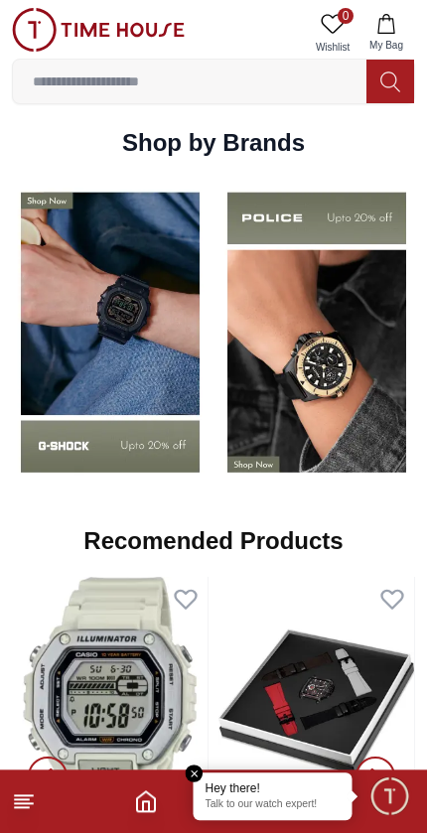
scroll to position [1555, 0]
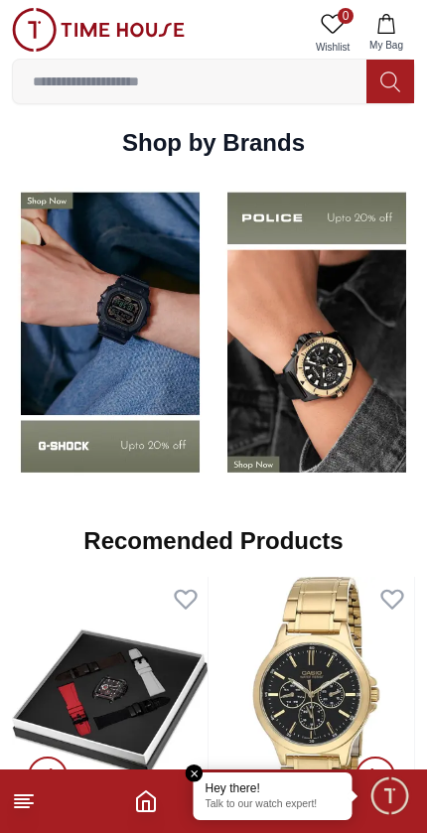
click at [330, 373] on img at bounding box center [316, 332] width 197 height 307
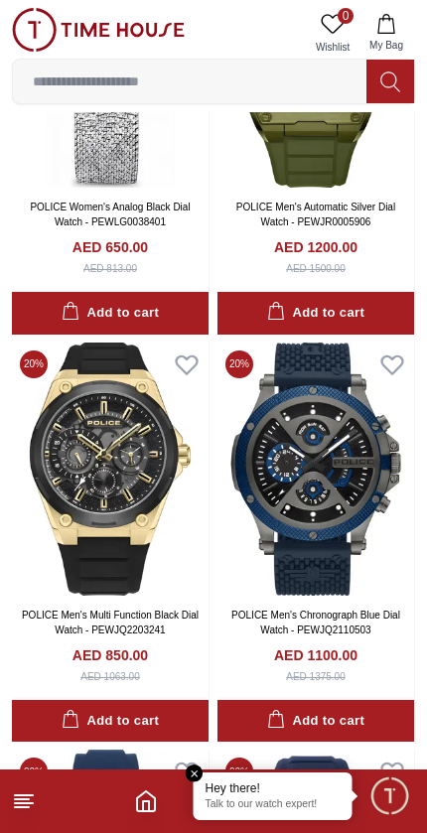
scroll to position [3587, 0]
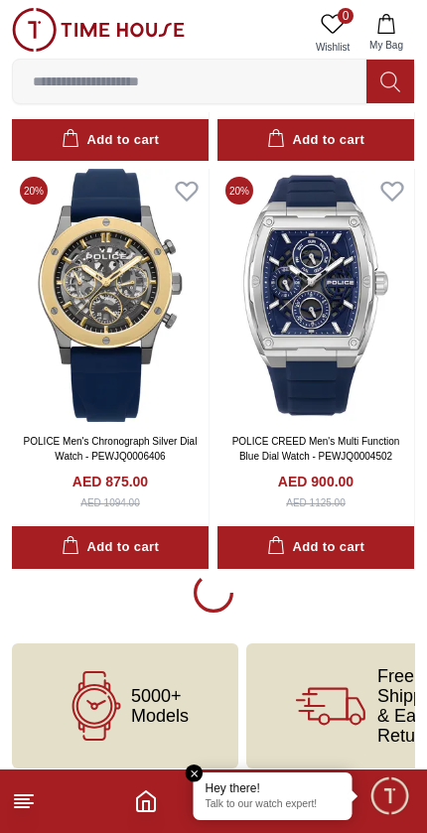
scroll to position [4114, 0]
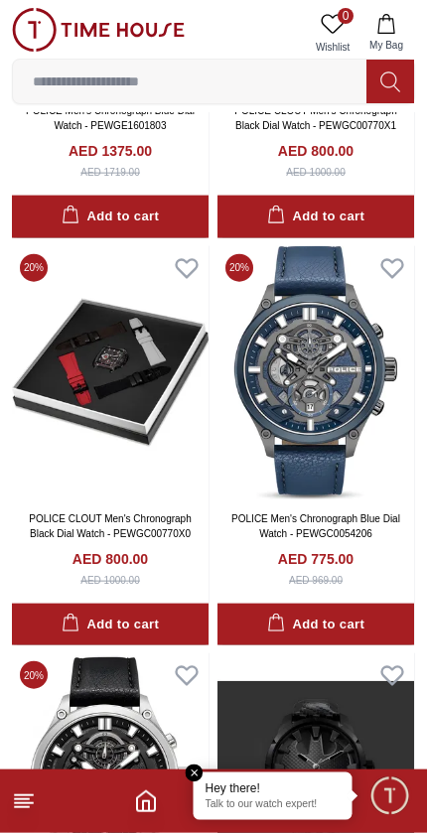
scroll to position [7760, 0]
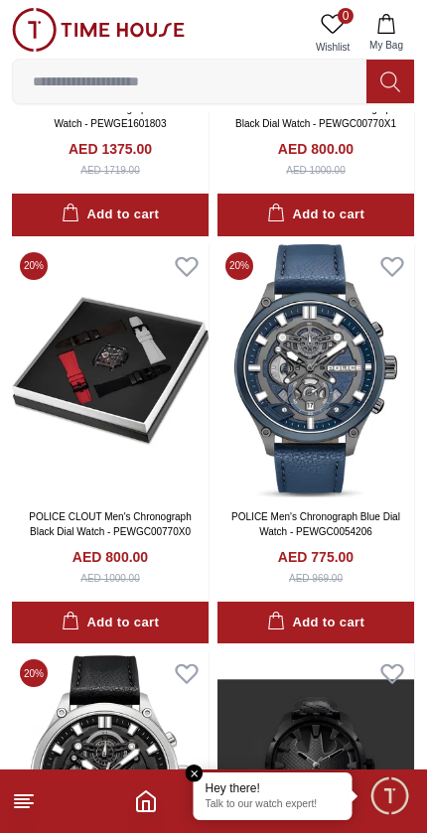
click at [321, 403] on img at bounding box center [315, 370] width 197 height 253
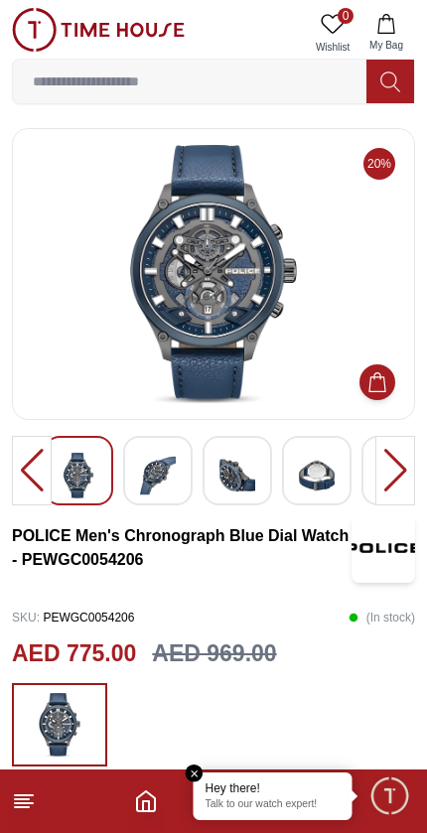
click at [167, 477] on img at bounding box center [158, 476] width 36 height 46
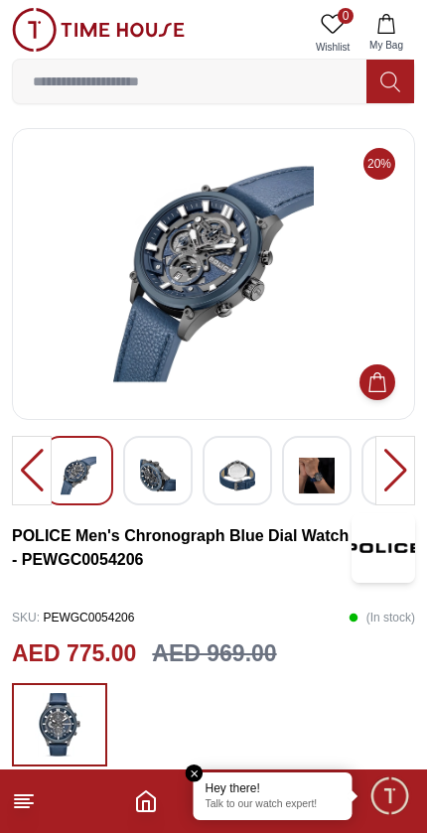
click at [172, 485] on img at bounding box center [158, 476] width 36 height 46
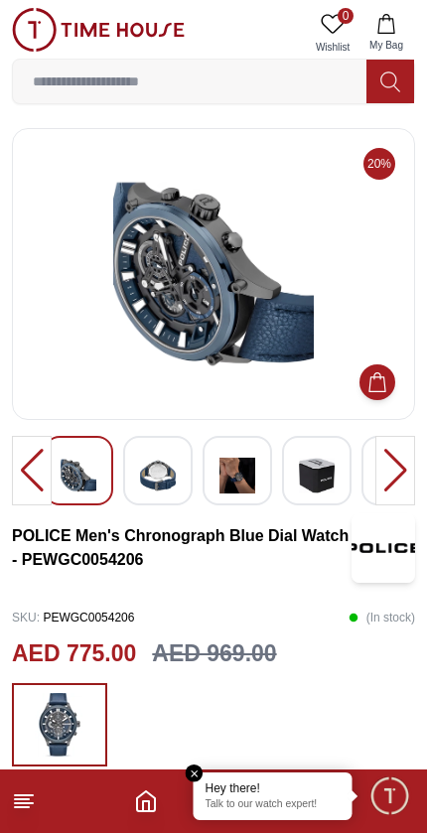
click at [247, 481] on img at bounding box center [237, 476] width 36 height 46
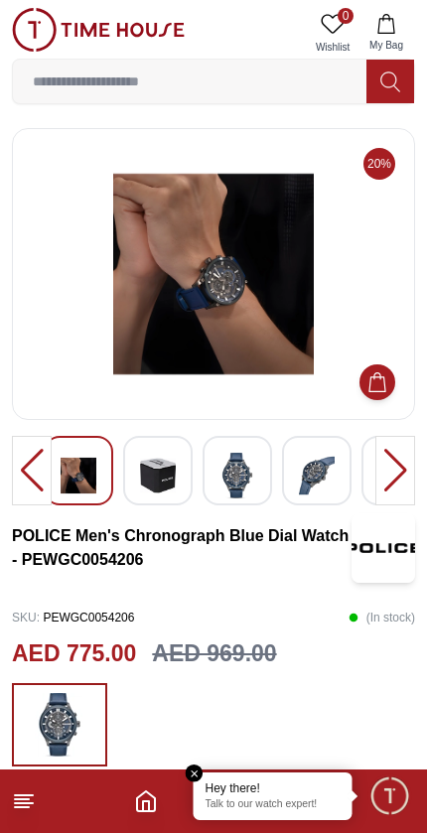
click at [317, 483] on img at bounding box center [317, 476] width 36 height 46
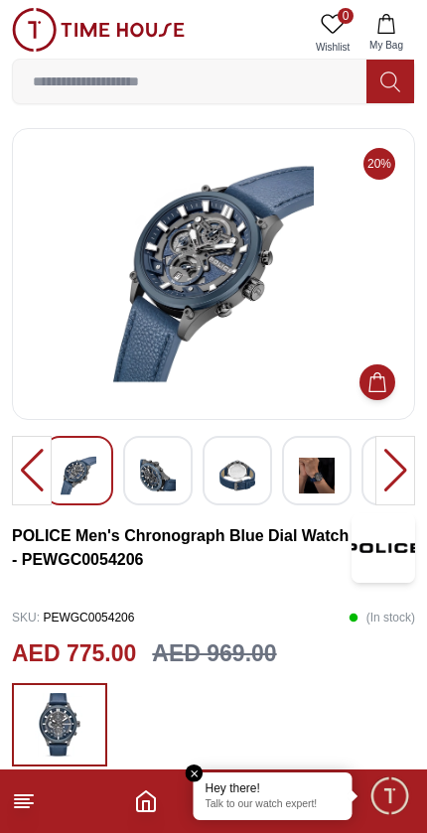
click at [316, 472] on img at bounding box center [317, 476] width 36 height 46
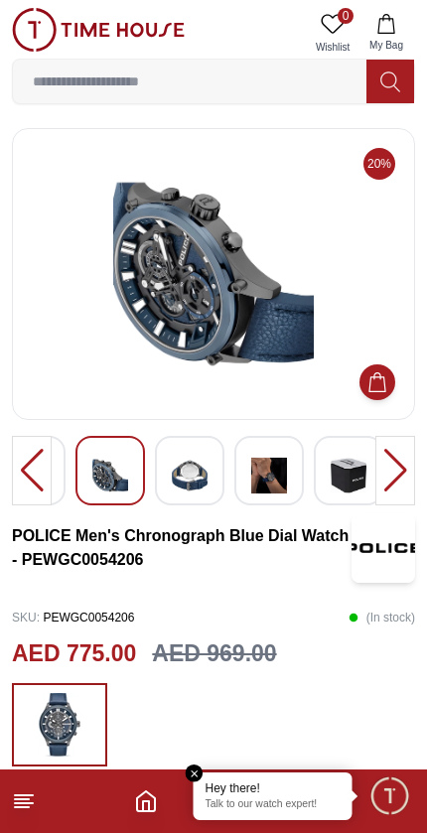
click at [272, 484] on img at bounding box center [269, 476] width 36 height 46
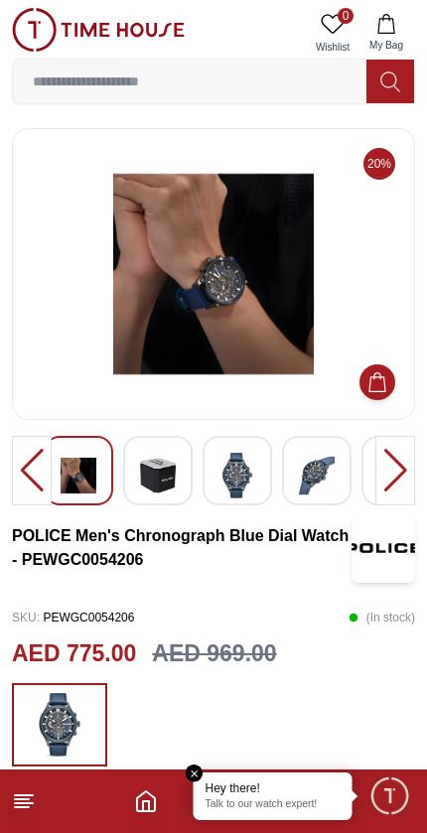
click at [236, 258] on img at bounding box center [213, 274] width 369 height 258
click at [242, 479] on img at bounding box center [237, 476] width 36 height 46
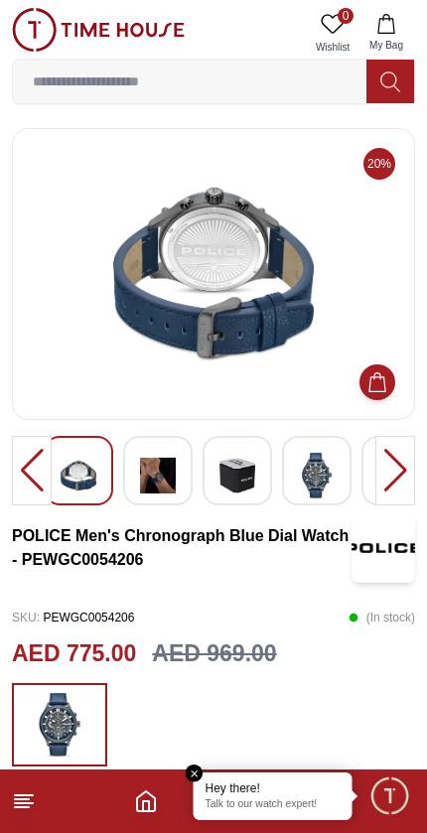
click at [324, 471] on img at bounding box center [317, 476] width 36 height 46
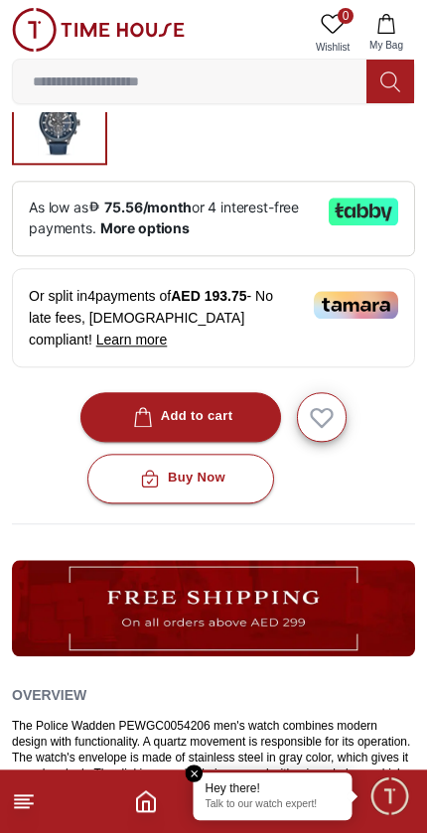
click at [219, 407] on button "Add to cart" at bounding box center [181, 417] width 202 height 50
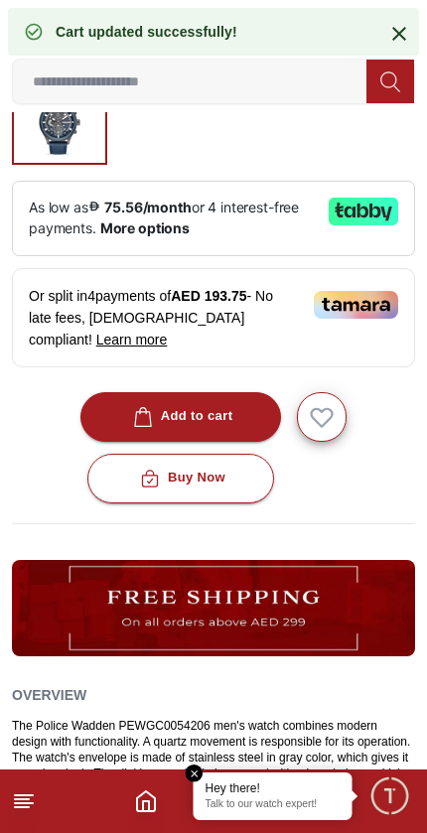
click at [397, 28] on icon at bounding box center [399, 34] width 24 height 24
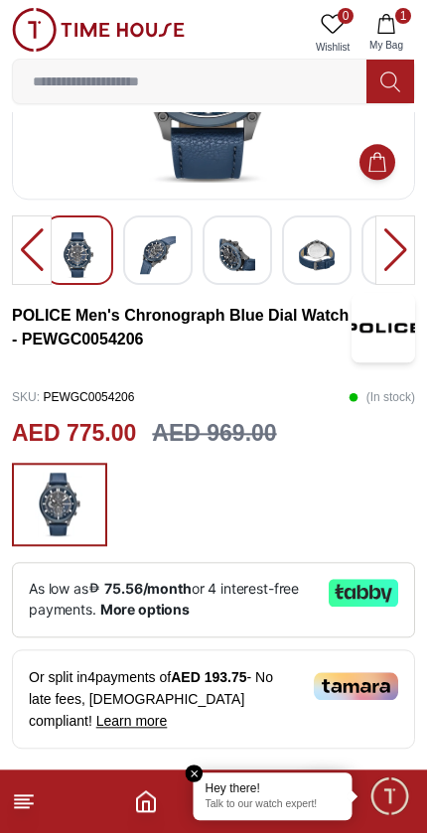
scroll to position [218, 0]
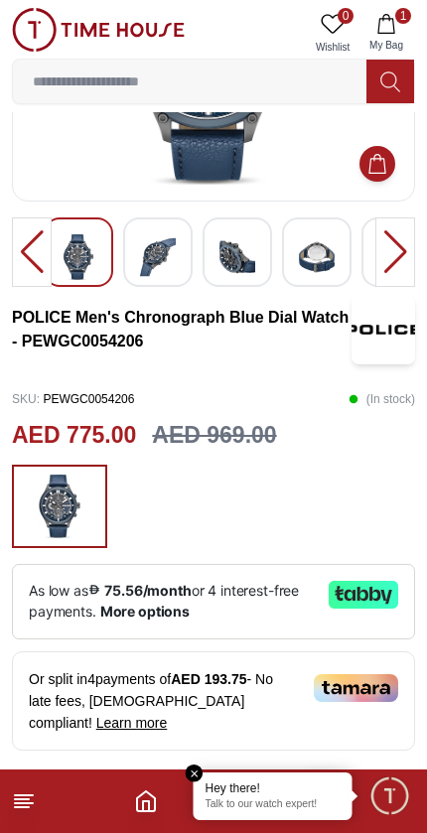
click at [62, 509] on img at bounding box center [60, 507] width 50 height 64
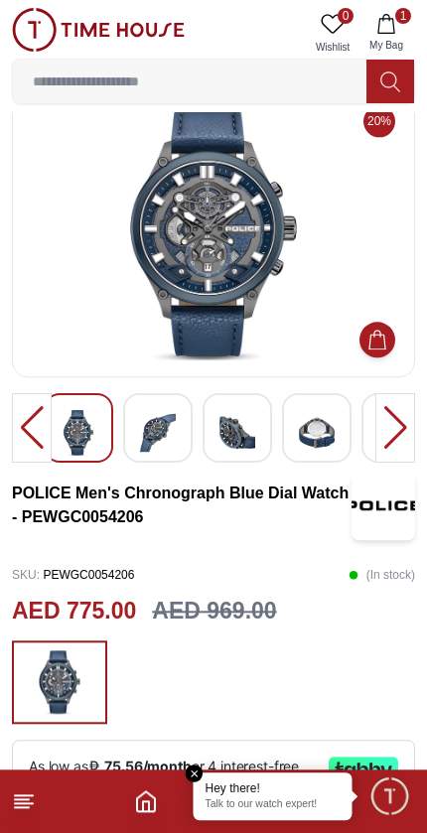
scroll to position [0, 0]
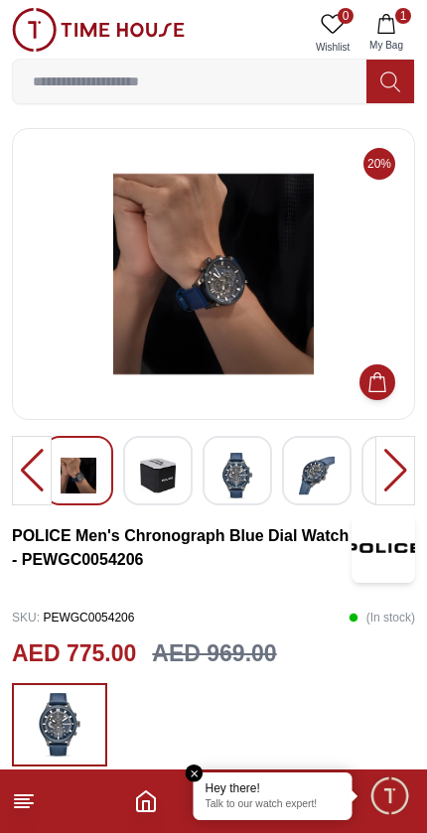
click at [235, 484] on img at bounding box center [237, 476] width 36 height 46
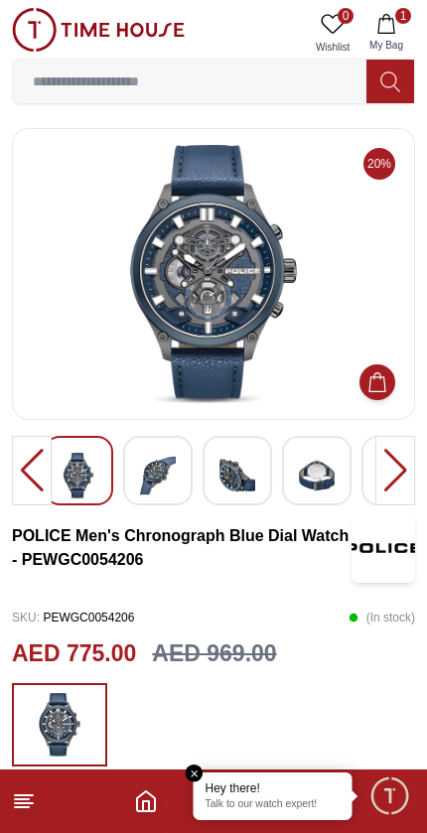
click at [34, 33] on img at bounding box center [98, 30] width 173 height 44
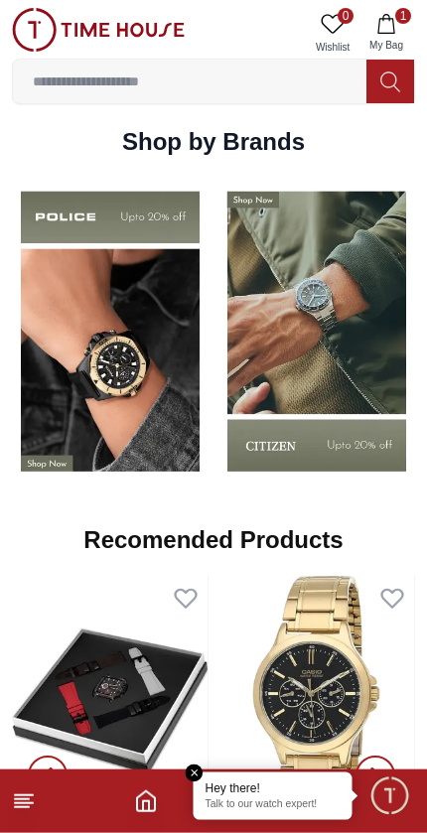
scroll to position [1557, 0]
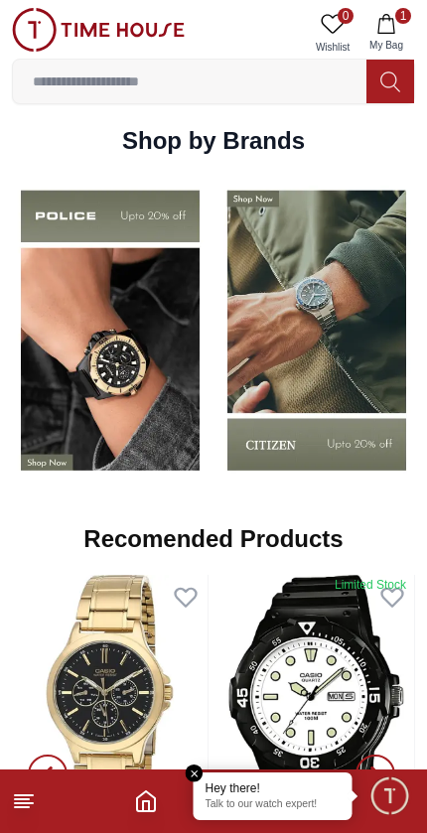
click at [144, 389] on img at bounding box center [110, 330] width 197 height 307
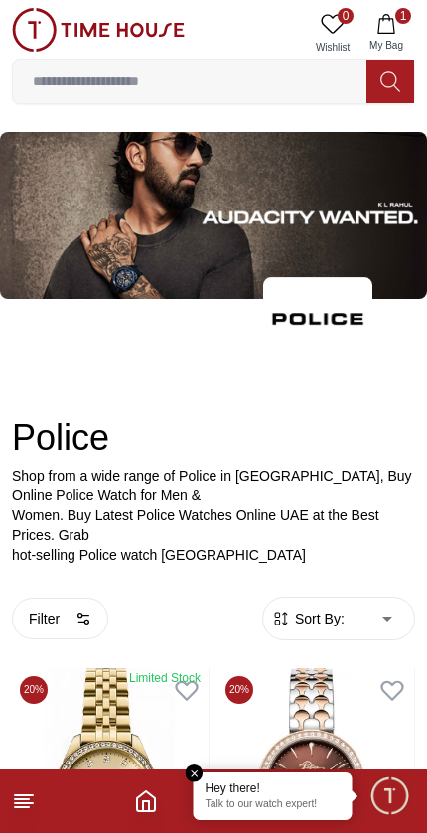
click at [256, 70] on input at bounding box center [189, 82] width 353 height 40
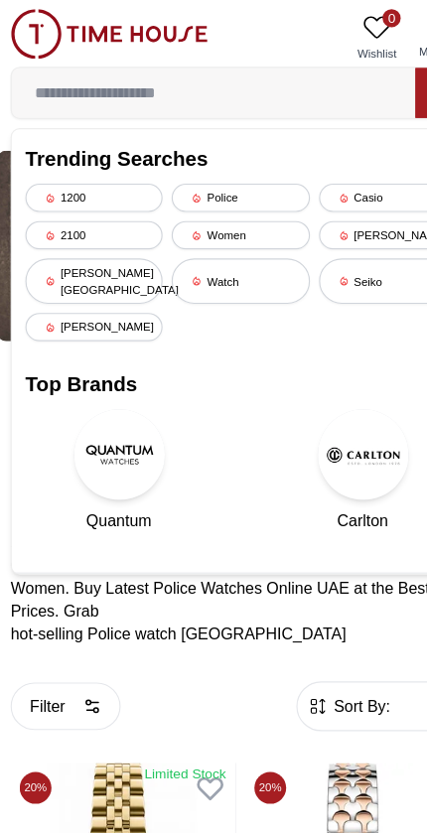
click at [223, 170] on div "Police" at bounding box center [213, 173] width 120 height 25
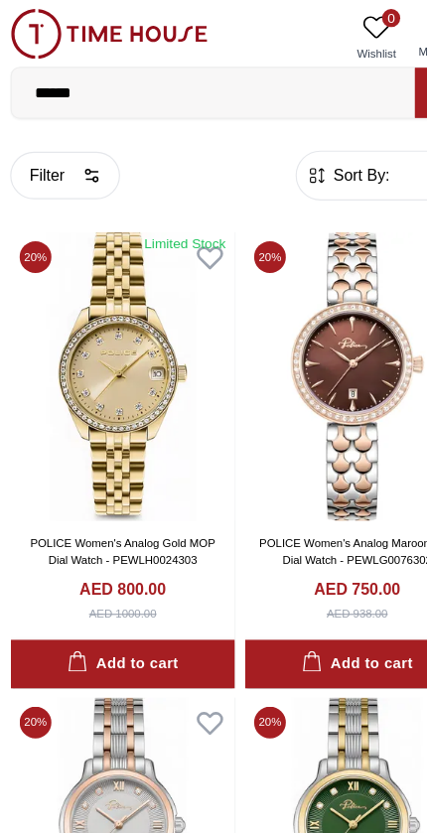
click at [69, 148] on button "Filter" at bounding box center [60, 154] width 96 height 42
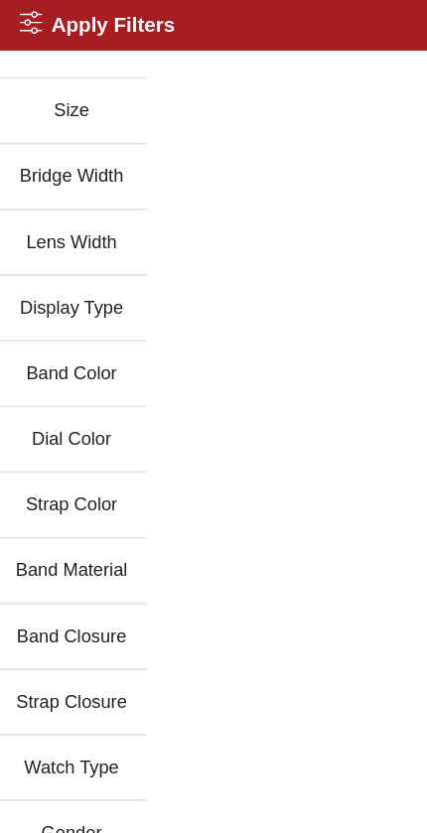
scroll to position [146, 0]
click at [79, 324] on button "Band Color" at bounding box center [65, 330] width 131 height 58
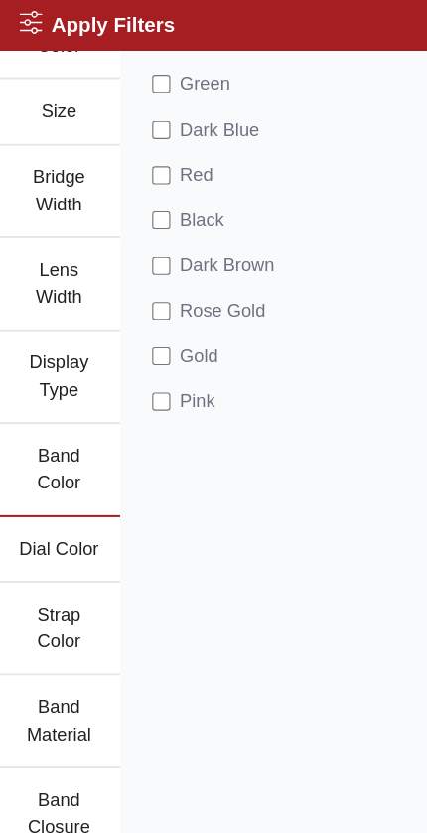
click at [207, 116] on span "Dark Blue" at bounding box center [194, 114] width 69 height 24
click at [278, 443] on div "Silver Yellow Green Dark Blue Red Black Dark [PERSON_NAME] Gold Gold Pink Blue …" at bounding box center [267, 547] width 319 height 1299
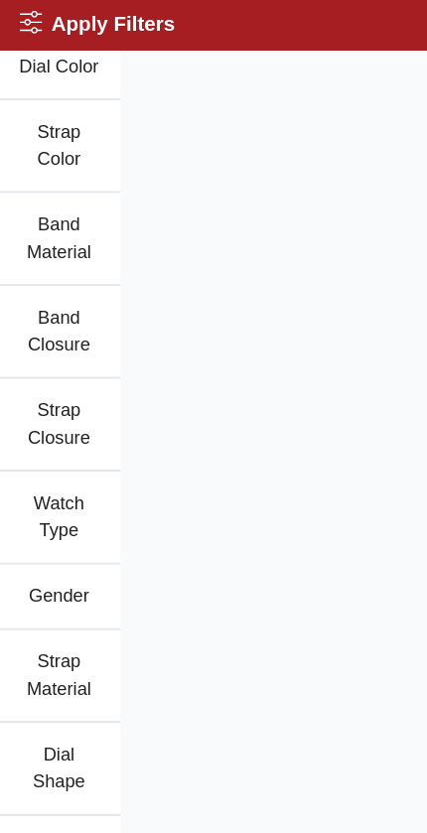
scroll to position [569, 0]
click at [57, 524] on button "Gender" at bounding box center [54, 524] width 108 height 58
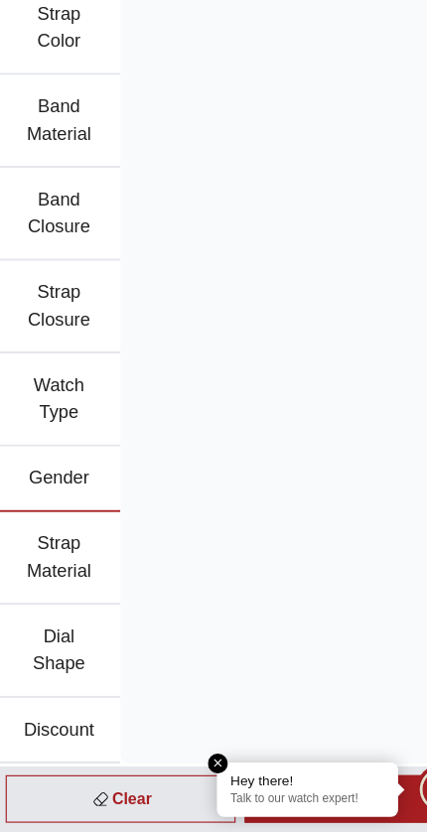
scroll to position [71, 0]
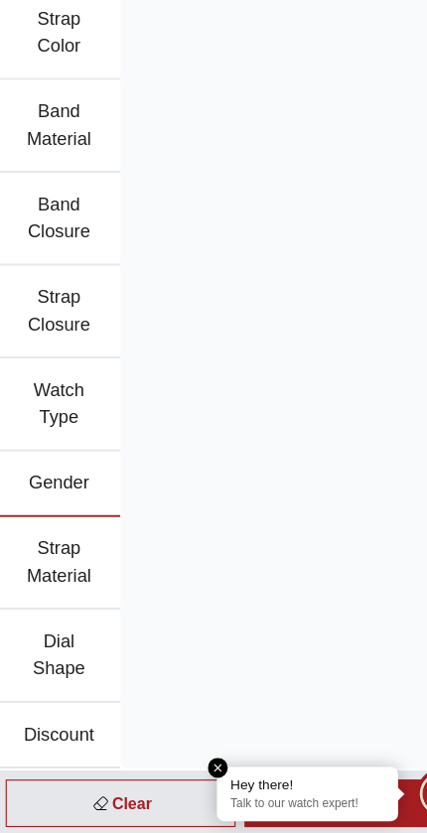
click at [62, 495] on button "Gender" at bounding box center [54, 524] width 108 height 58
click at [56, 495] on button "Gender" at bounding box center [54, 524] width 108 height 58
click at [59, 495] on button "Gender" at bounding box center [54, 524] width 108 height 58
click at [62, 553] on button "Strap Material" at bounding box center [54, 593] width 108 height 81
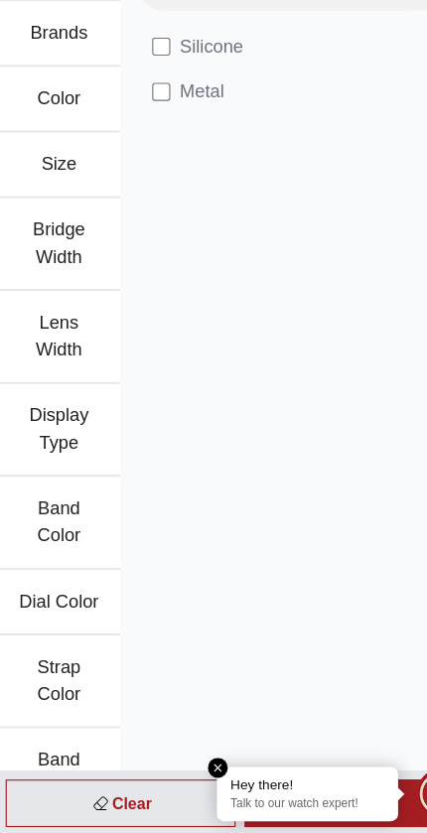
scroll to position [0, 0]
click at [195, 764] on em "Close tooltip" at bounding box center [195, 773] width 18 height 18
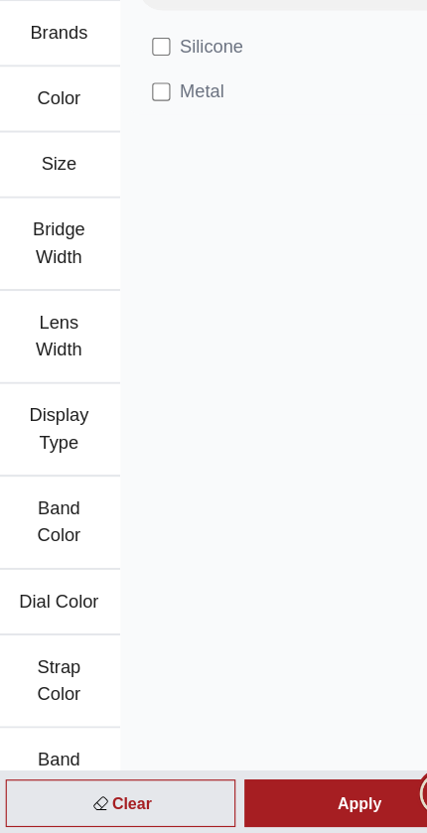
click at [296, 783] on div "Apply" at bounding box center [318, 804] width 202 height 42
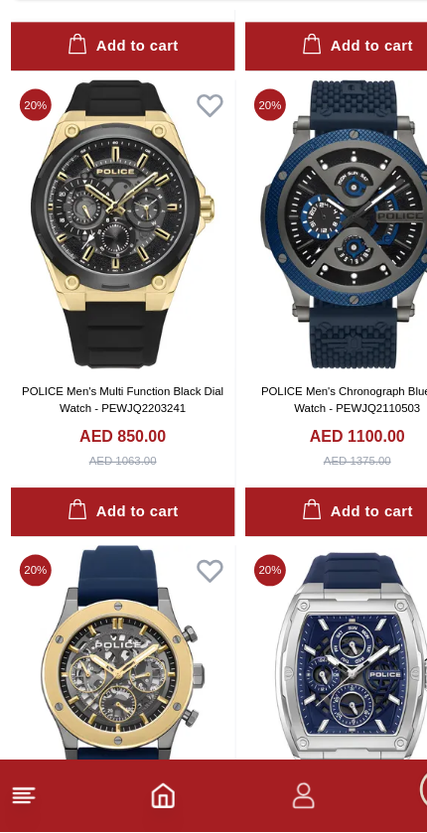
scroll to position [3295, 0]
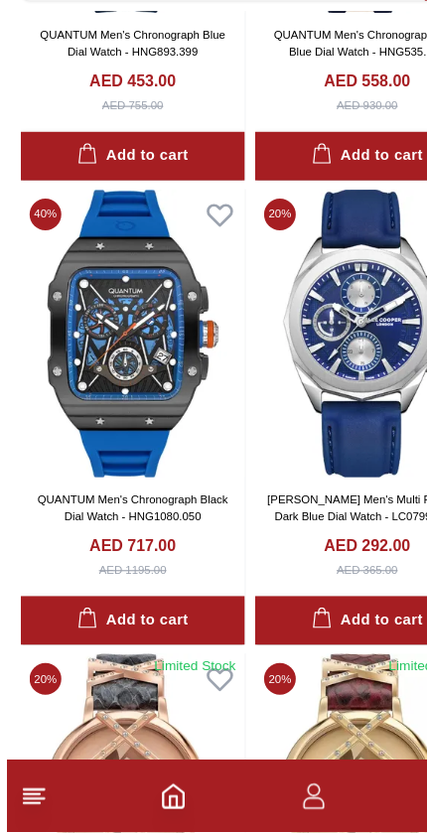
scroll to position [10116, 0]
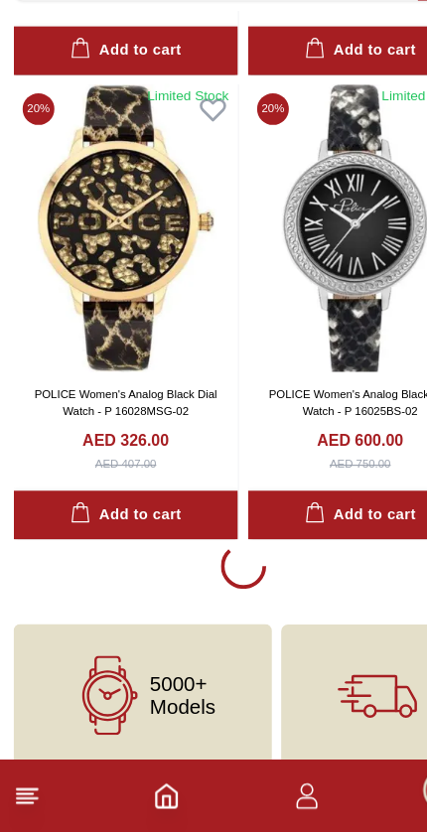
scroll to position [11826, 0]
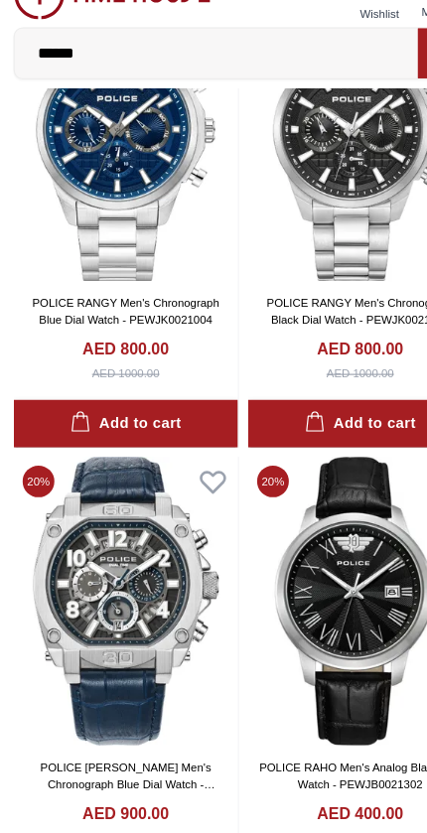
scroll to position [16033, 0]
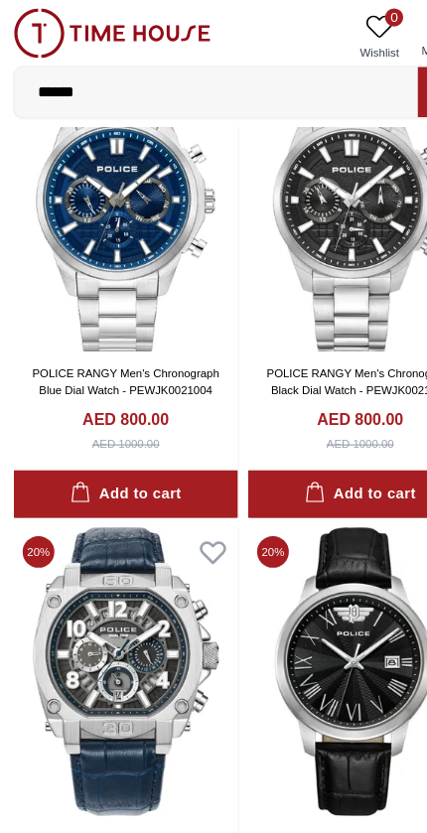
click at [104, 561] on img at bounding box center [110, 589] width 197 height 253
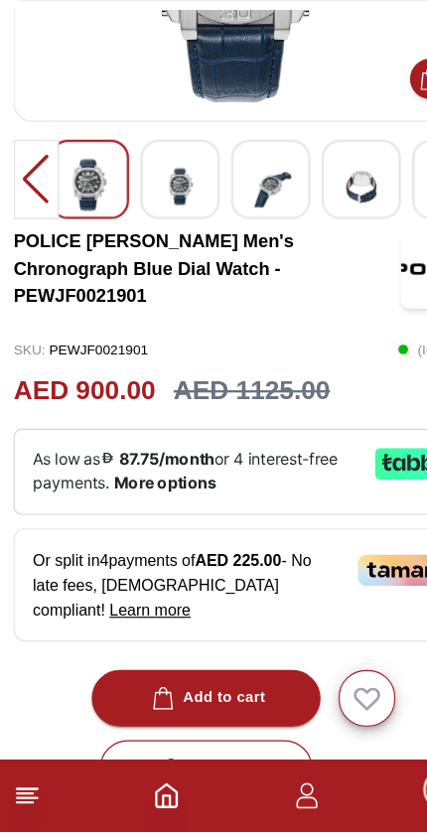
scroll to position [212, 0]
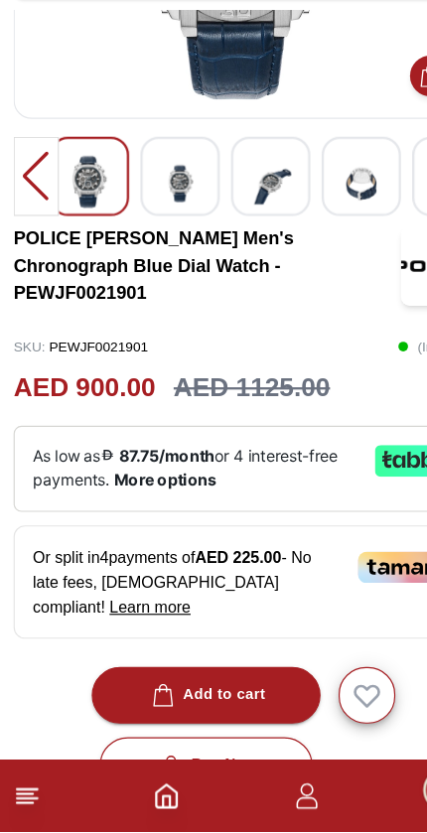
click at [203, 701] on div "Add to cart" at bounding box center [181, 712] width 104 height 23
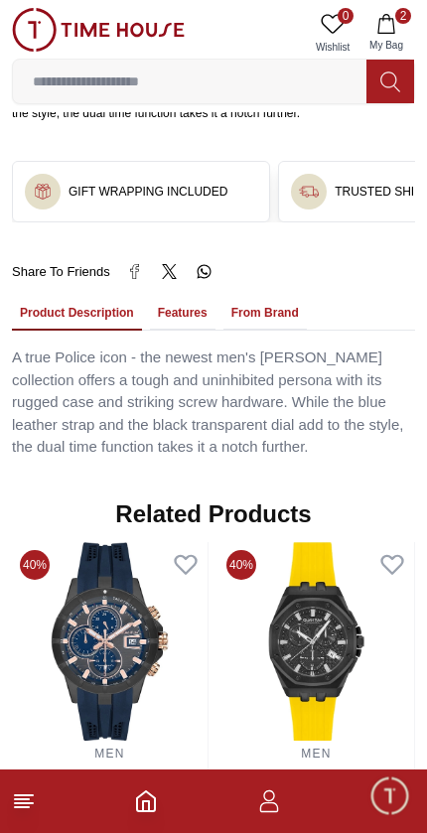
scroll to position [1170, 0]
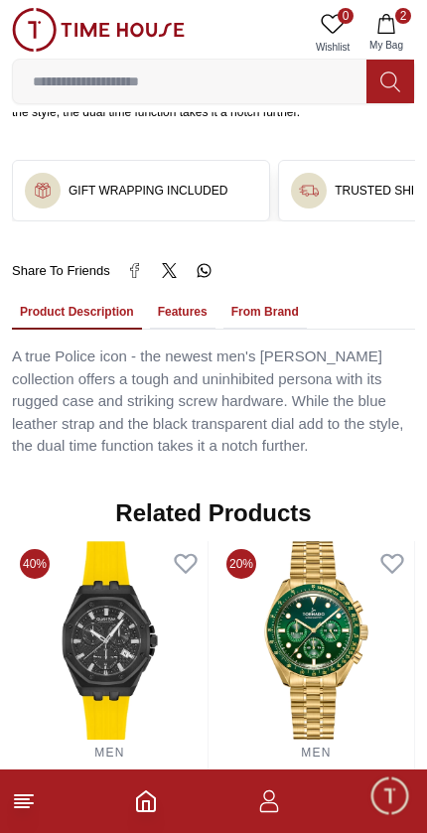
click at [180, 298] on button "Features" at bounding box center [183, 313] width 66 height 34
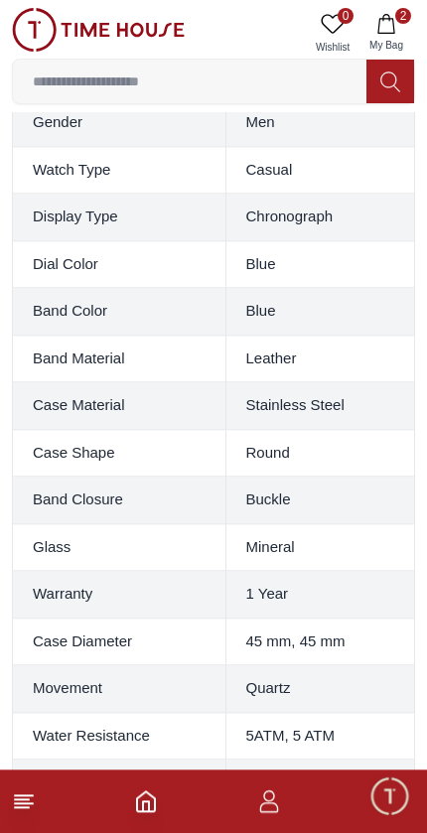
scroll to position [1417, 0]
